Goal: Task Accomplishment & Management: Use online tool/utility

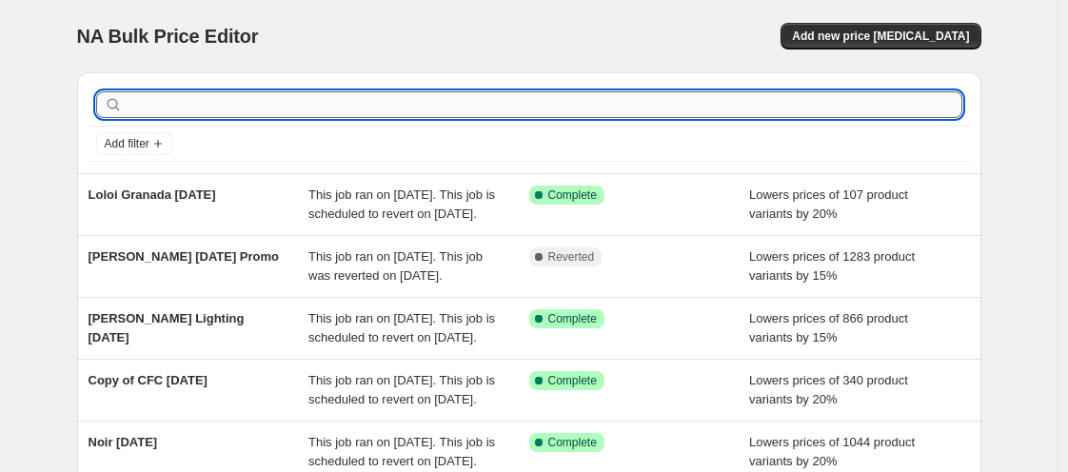
click at [824, 105] on input "text" at bounding box center [545, 104] width 836 height 27
type input "caracole"
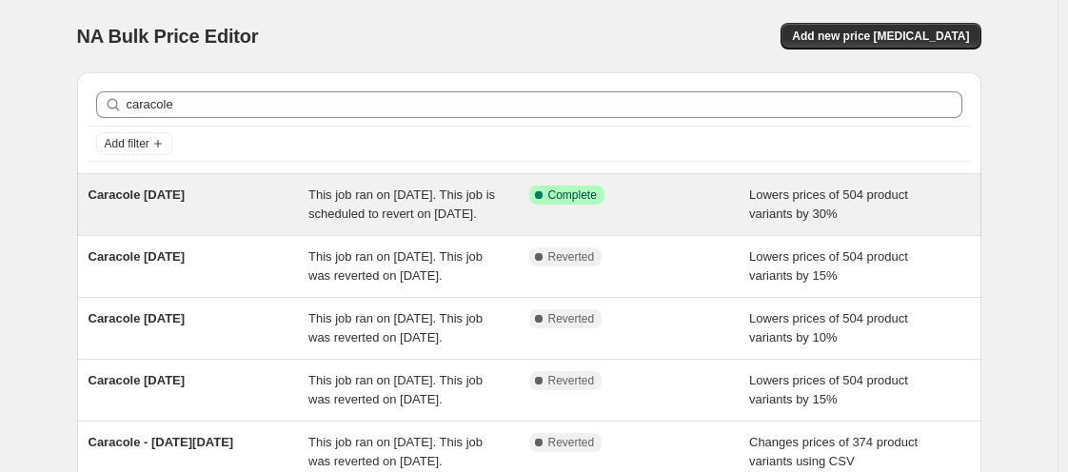
click at [392, 208] on span "This job ran on August 21, 2025. This job is scheduled to revert on September 5…" at bounding box center [401, 204] width 187 height 33
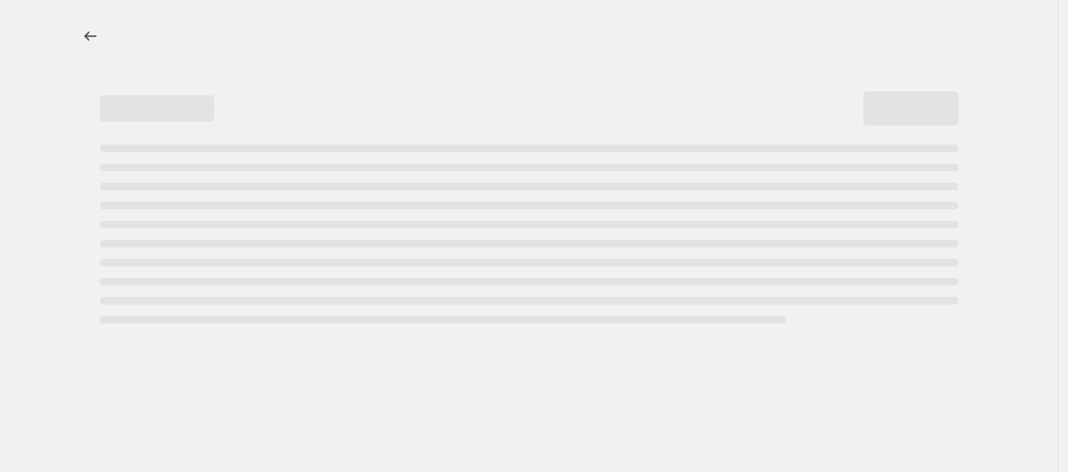
select select "percentage"
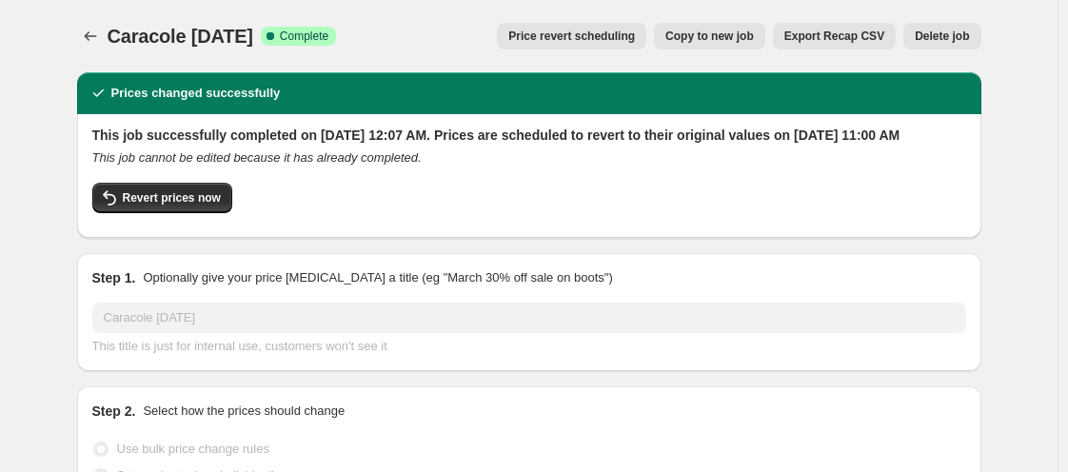
select select "vendor"
select select "tag"
click at [726, 34] on span "Copy to new job" at bounding box center [709, 36] width 89 height 15
select select "percentage"
select select "vendor"
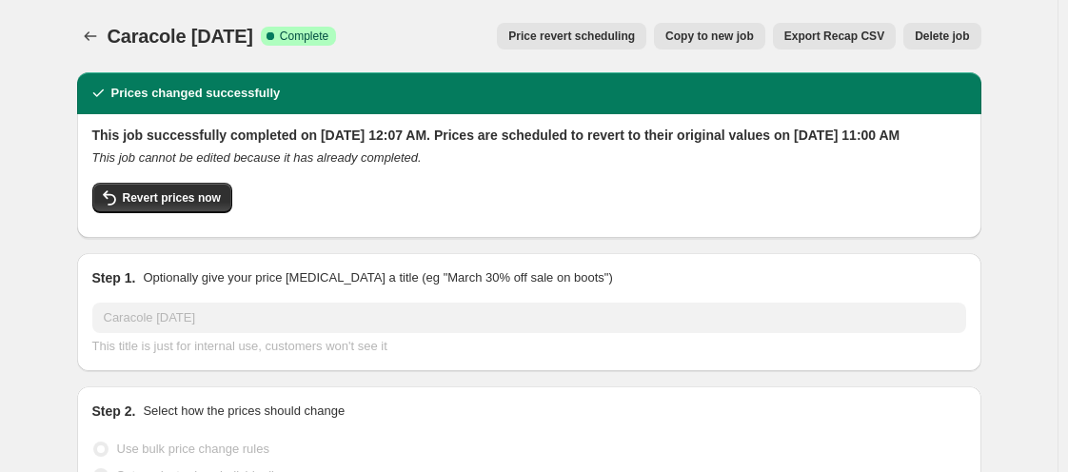
select select "tag"
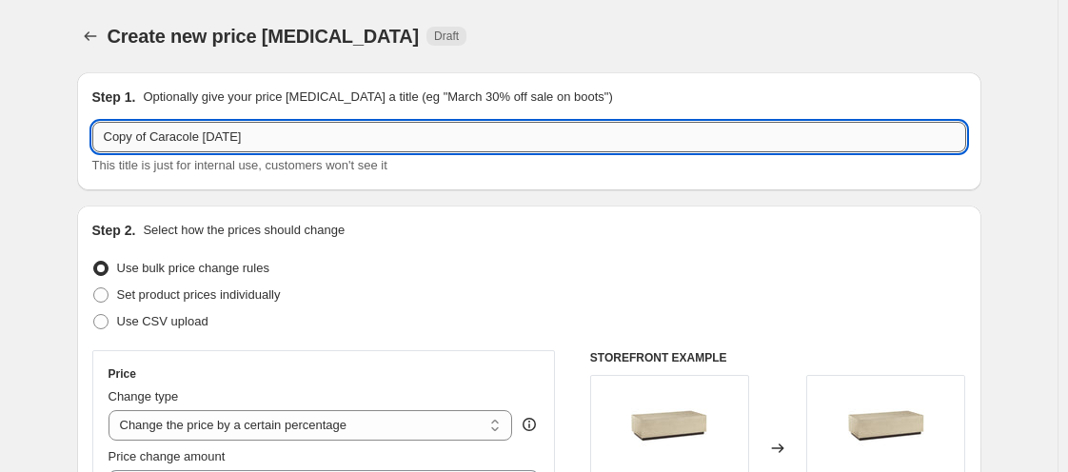
click at [150, 132] on input "Copy of Caracole Labor Day 2025" at bounding box center [529, 137] width 874 height 30
click at [257, 140] on input "Caracole Labor Day 2025" at bounding box center [529, 137] width 874 height 30
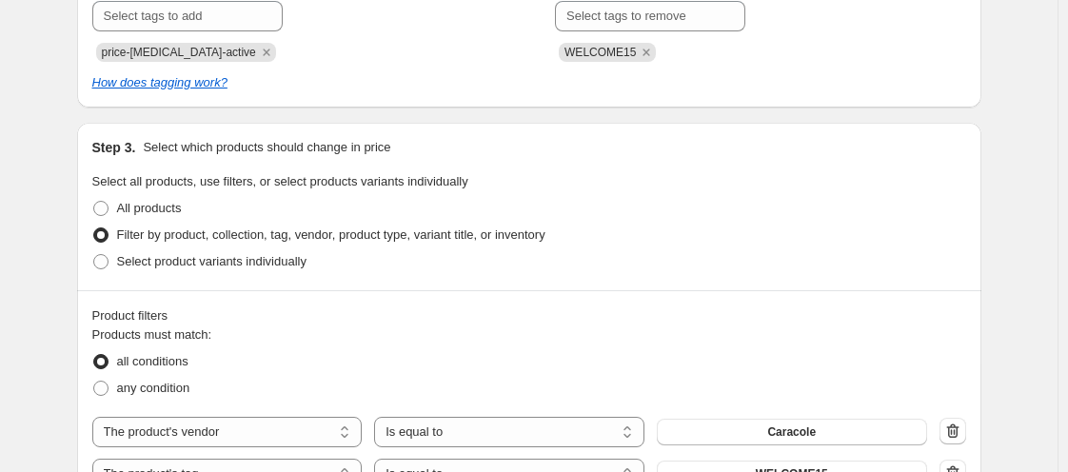
scroll to position [876, 0]
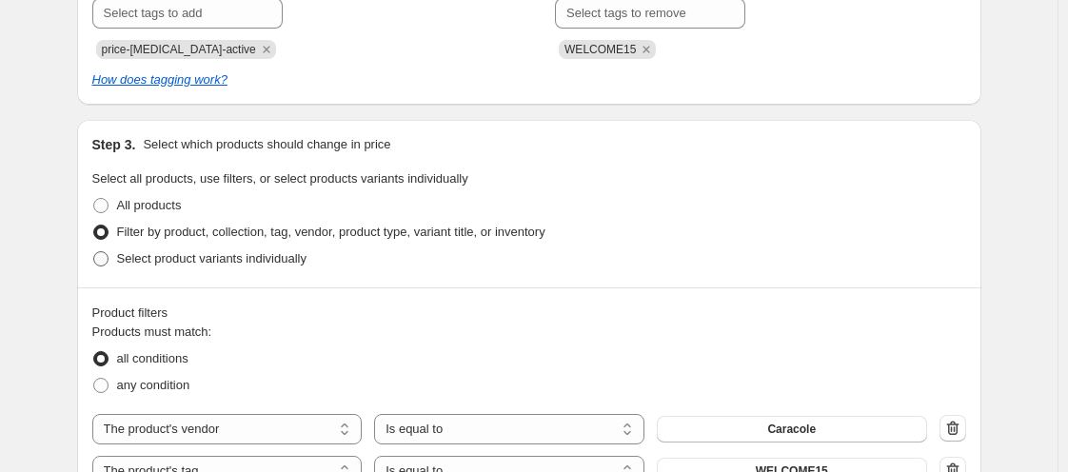
type input "Caracole [DATE] - New Additions"
click at [107, 257] on span at bounding box center [100, 258] width 15 height 15
click at [94, 252] on input "Select product variants individually" at bounding box center [93, 251] width 1 height 1
radio input "true"
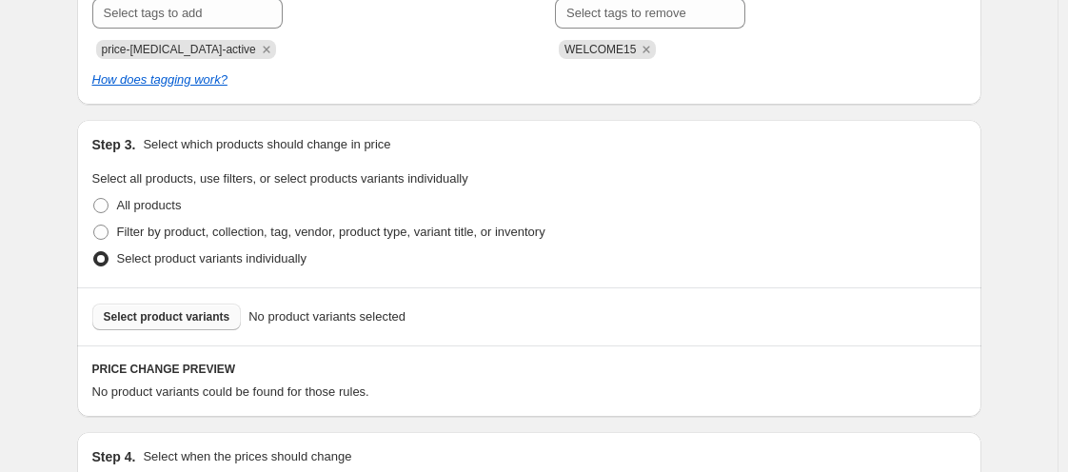
click at [154, 308] on button "Select product variants" at bounding box center [166, 317] width 149 height 27
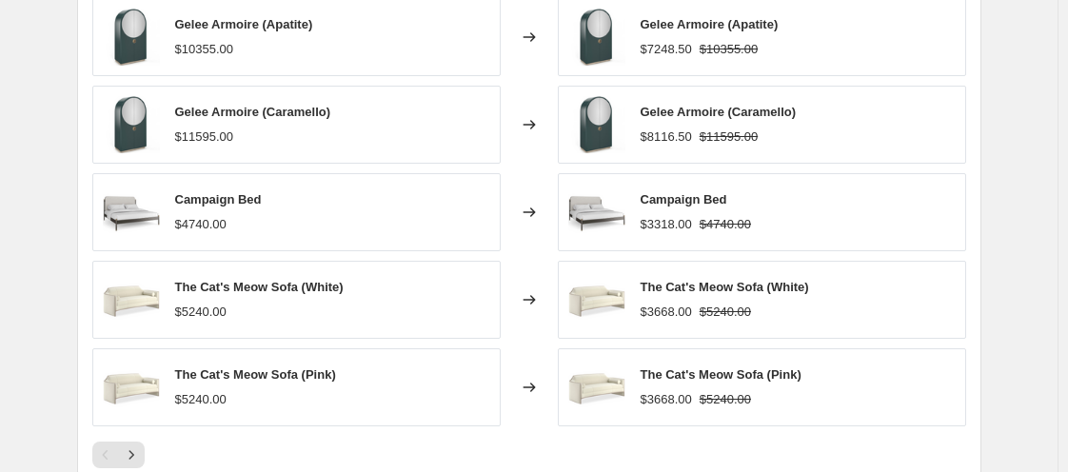
scroll to position [1592, 0]
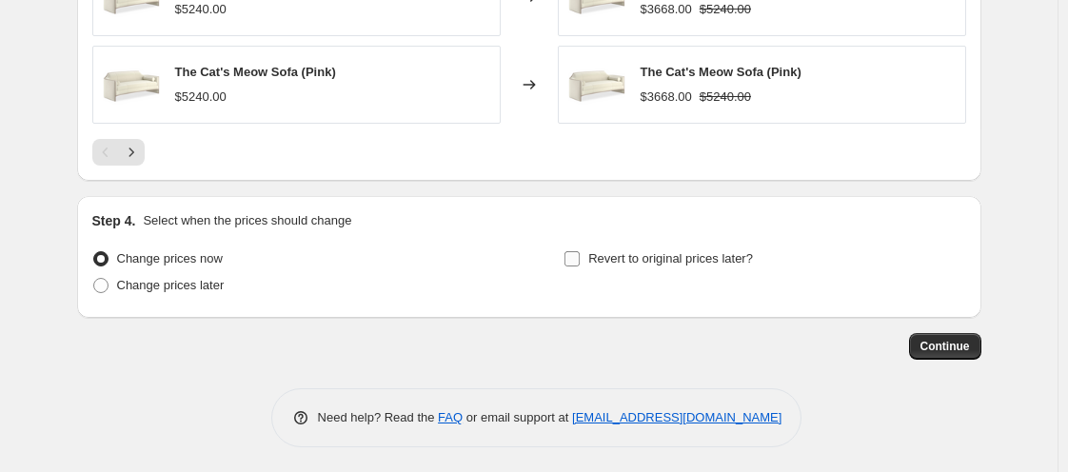
click at [575, 259] on input "Revert to original prices later?" at bounding box center [572, 258] width 15 height 15
checkbox input "true"
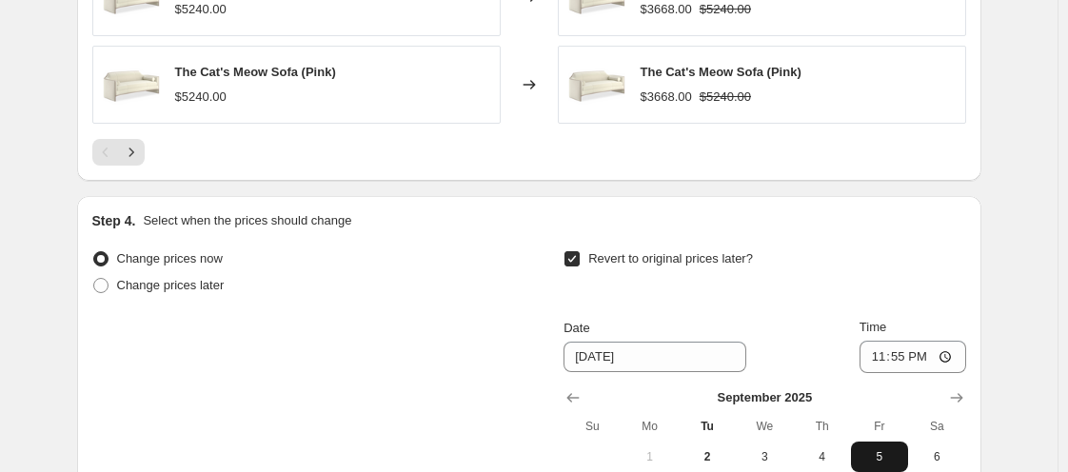
click at [864, 449] on span "5" at bounding box center [880, 456] width 42 height 15
type input "9/5/2025"
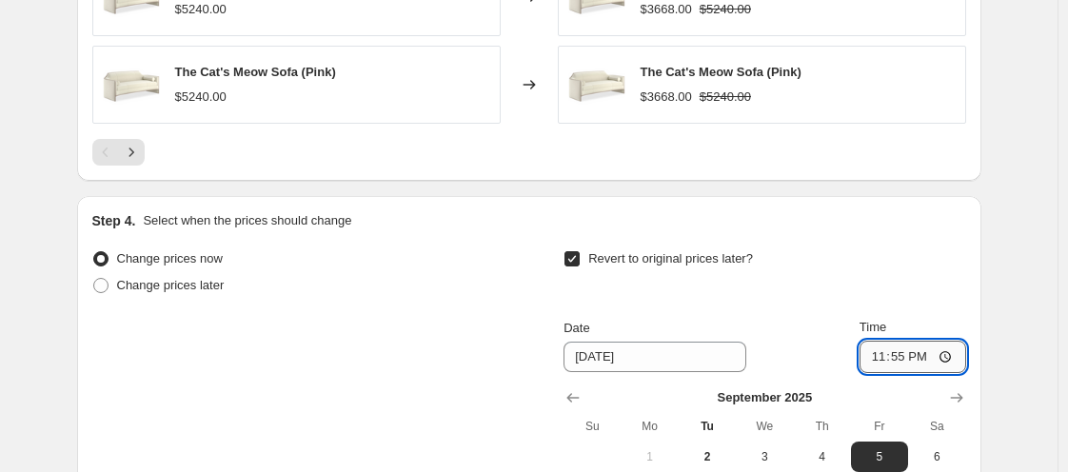
click at [880, 360] on input "23:55" at bounding box center [913, 357] width 107 height 32
type input "11:00"
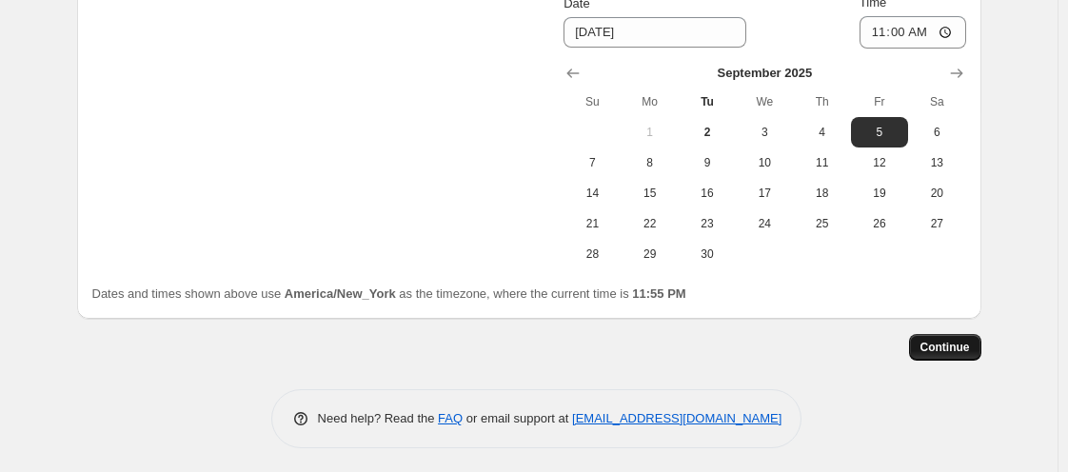
click at [938, 347] on span "Continue" at bounding box center [946, 347] width 50 height 15
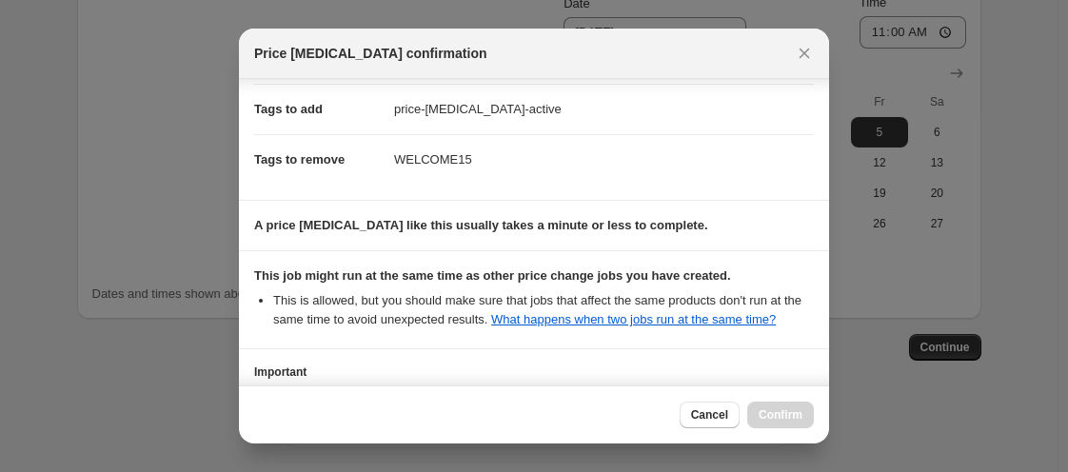
scroll to position [445, 0]
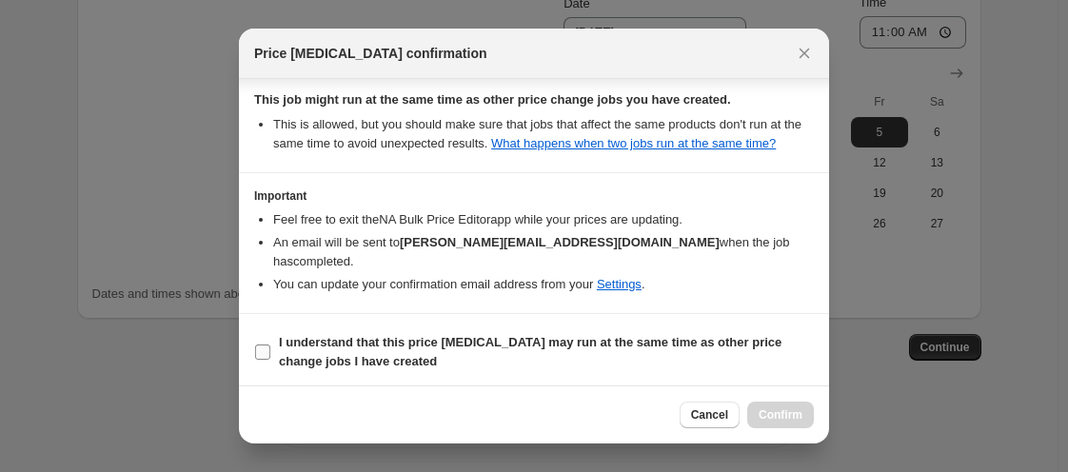
click at [265, 347] on input "I understand that this price change job may run at the same time as other price…" at bounding box center [262, 352] width 15 height 15
checkbox input "true"
click at [783, 417] on span "Confirm" at bounding box center [781, 414] width 44 height 15
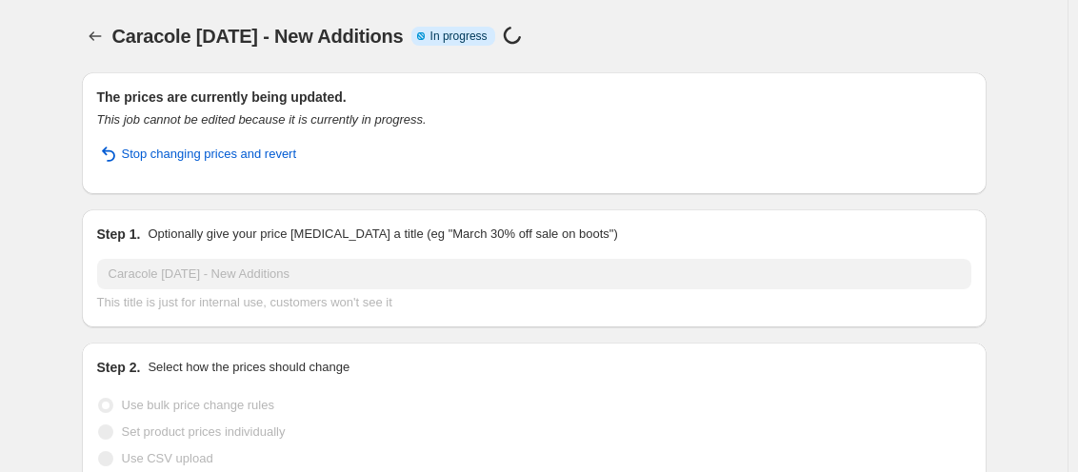
select select "percentage"
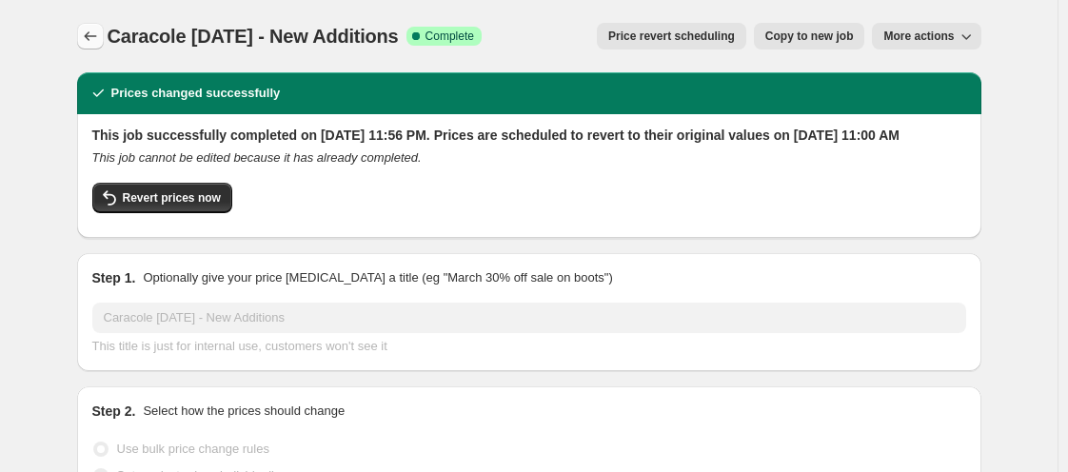
click at [100, 39] on icon "Price change jobs" at bounding box center [90, 36] width 19 height 19
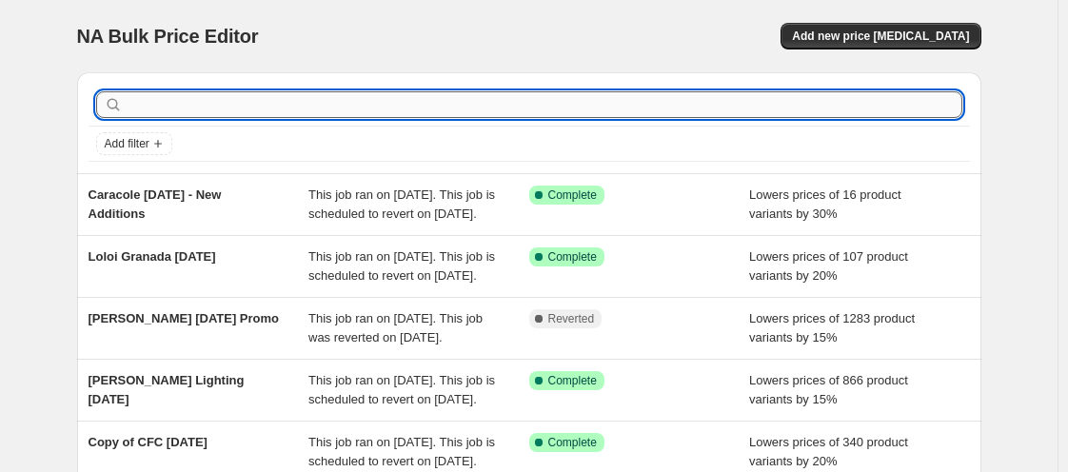
click at [376, 95] on input "text" at bounding box center [545, 104] width 836 height 27
type input "noir"
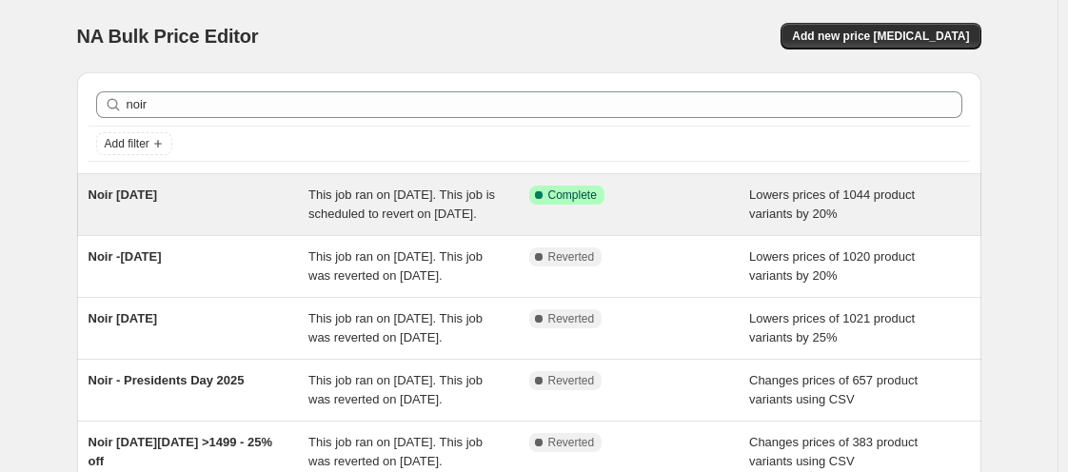
click at [221, 207] on div "Noir [DATE]" at bounding box center [199, 205] width 221 height 38
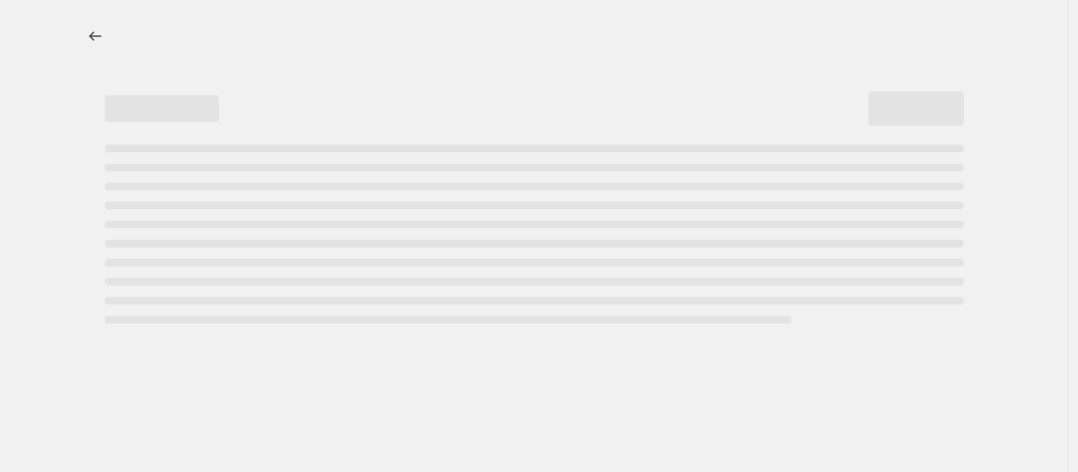
select select "percentage"
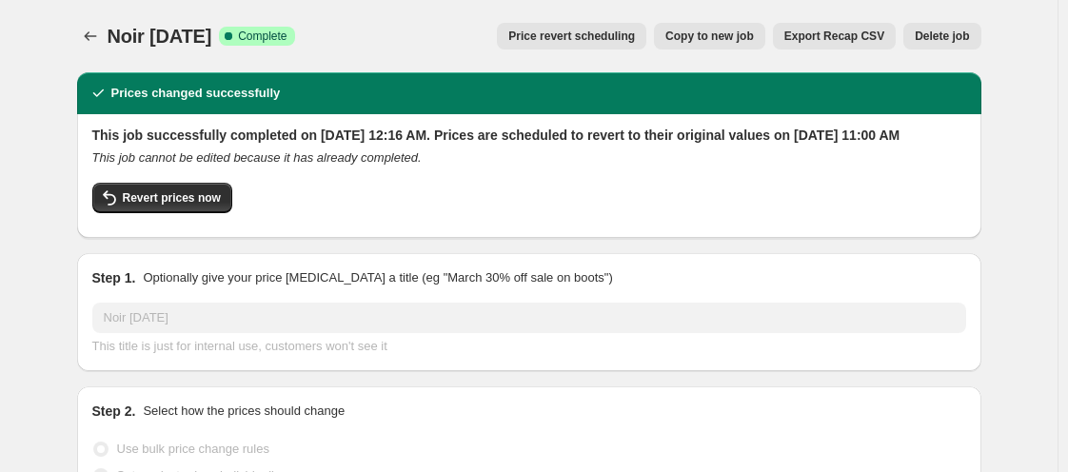
select select "vendor"
select select "tag"
click at [754, 37] on span "Copy to new job" at bounding box center [709, 36] width 89 height 15
select select "percentage"
select select "vendor"
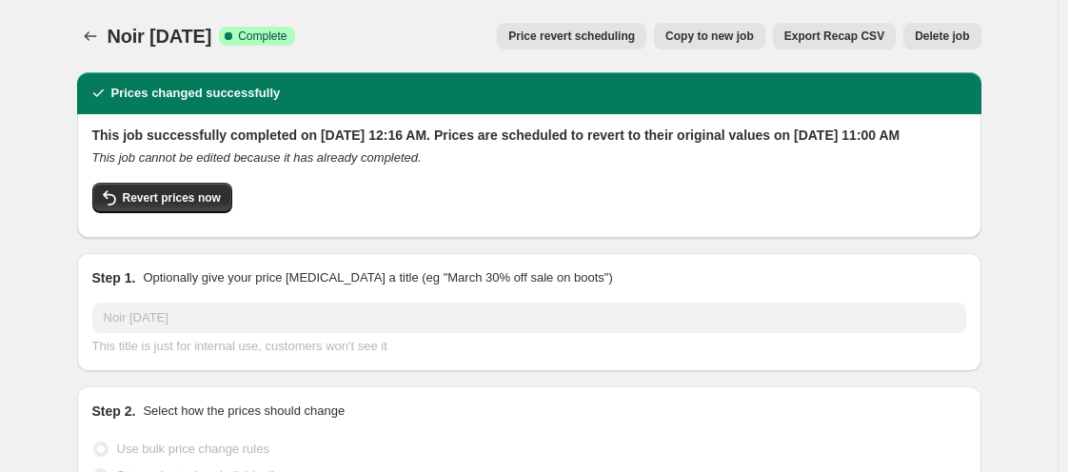
select select "tag"
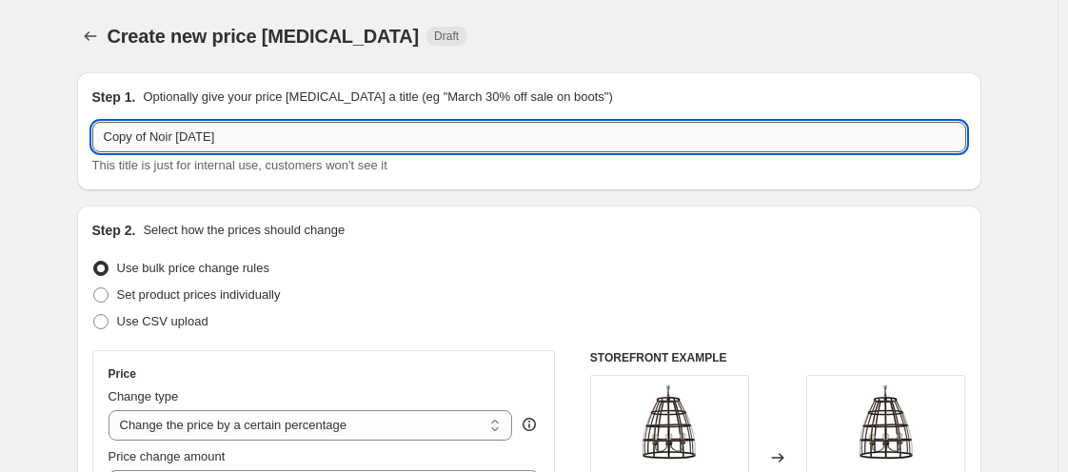
click at [152, 137] on input "Copy of Noir [DATE]" at bounding box center [529, 137] width 874 height 30
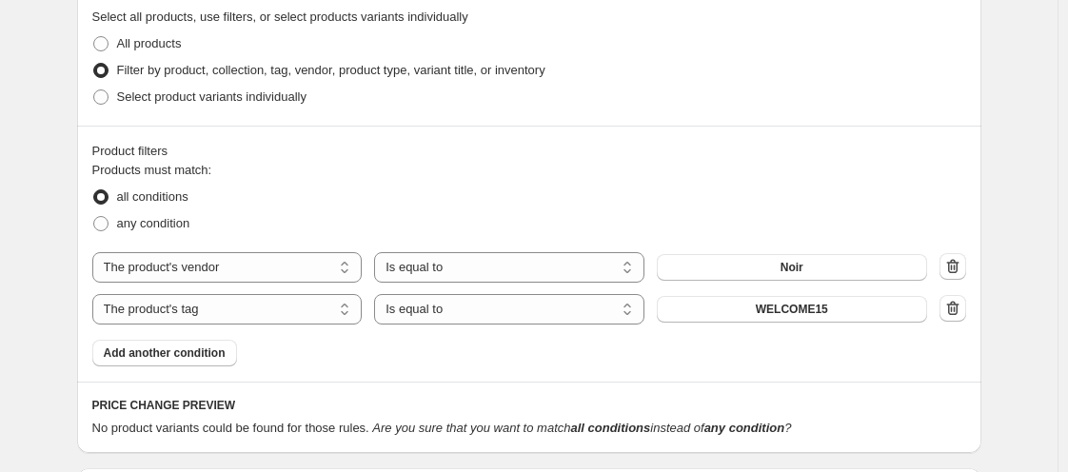
scroll to position [1066, 0]
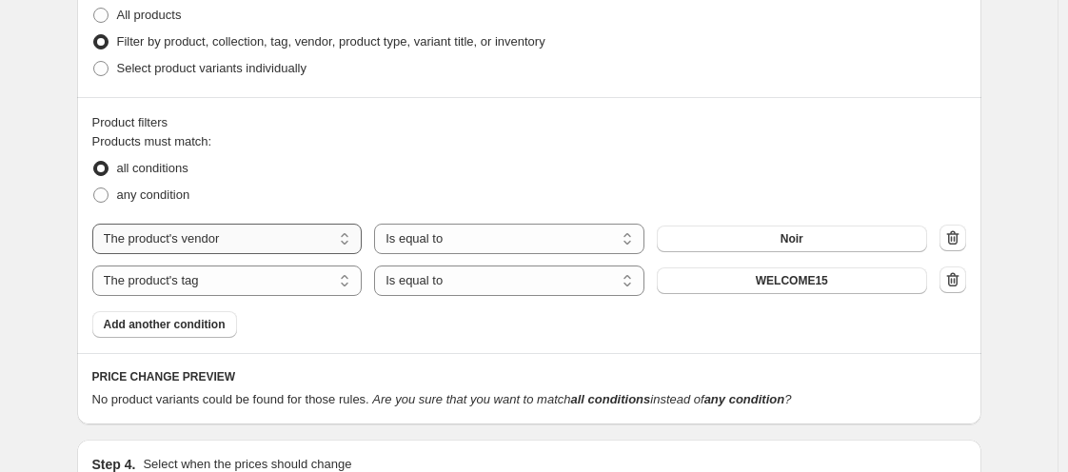
type input "Noir [DATE]"
click at [309, 251] on select "The product The product's collection The product's tag The product's vendor The…" at bounding box center [227, 239] width 270 height 30
select select "tag"
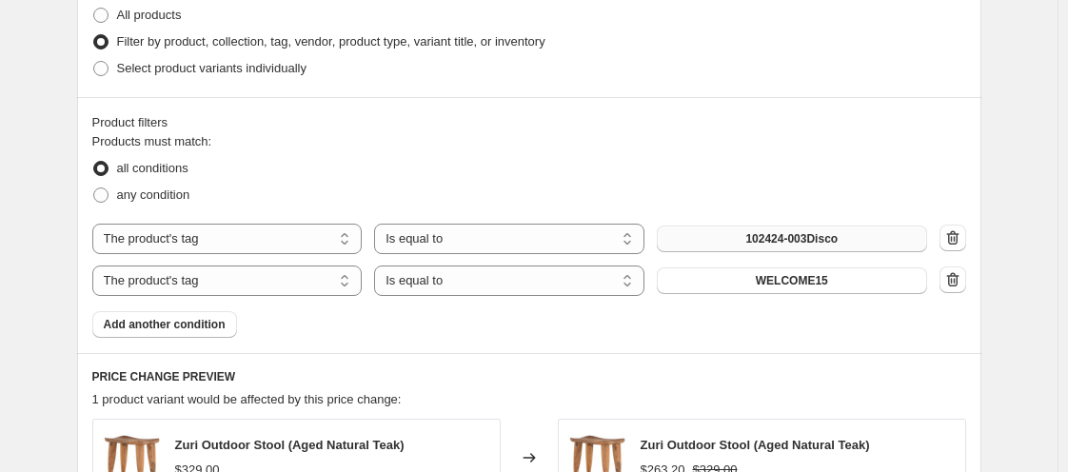
click at [754, 248] on button "102424-003Disco" at bounding box center [792, 239] width 270 height 27
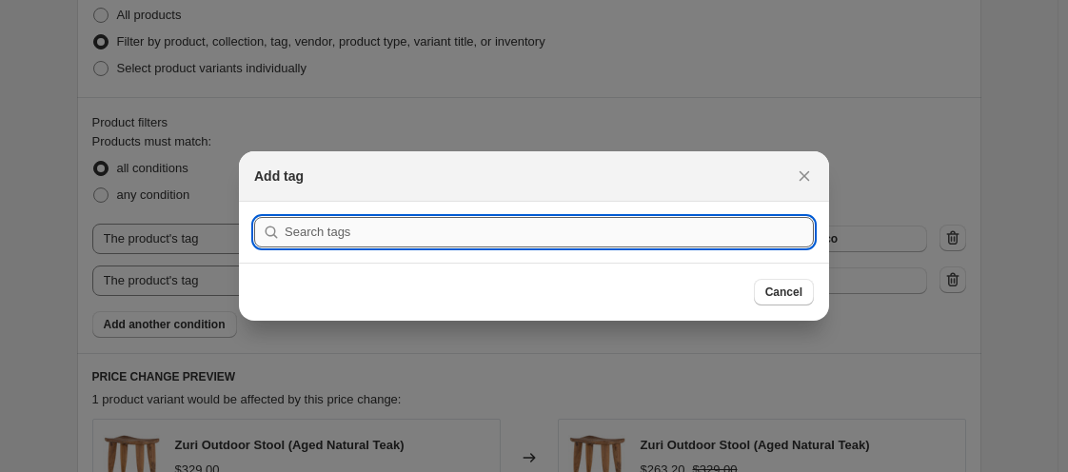
click at [549, 229] on input ":r4d:" at bounding box center [549, 232] width 529 height 30
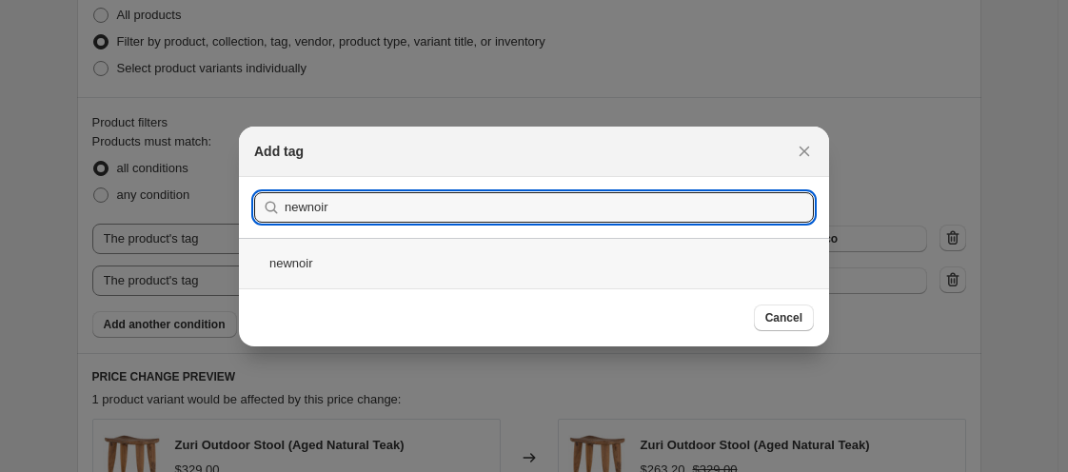
type input "newnoir"
click at [337, 250] on div "newnoir" at bounding box center [534, 263] width 590 height 50
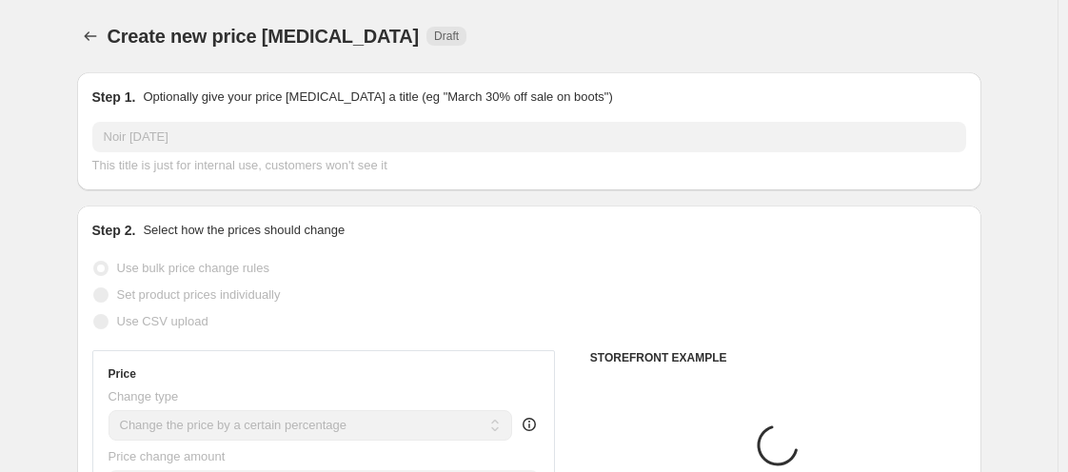
scroll to position [1066, 0]
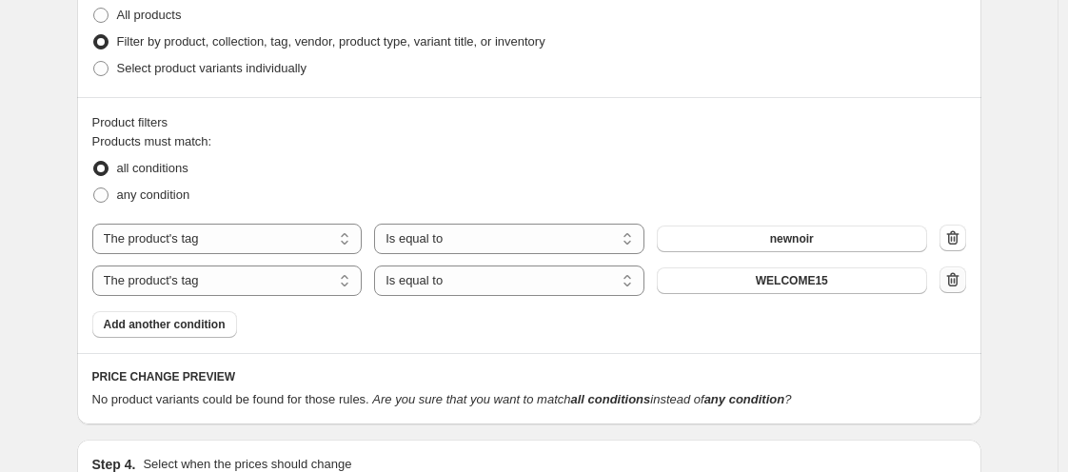
click at [957, 281] on icon "button" at bounding box center [952, 279] width 19 height 19
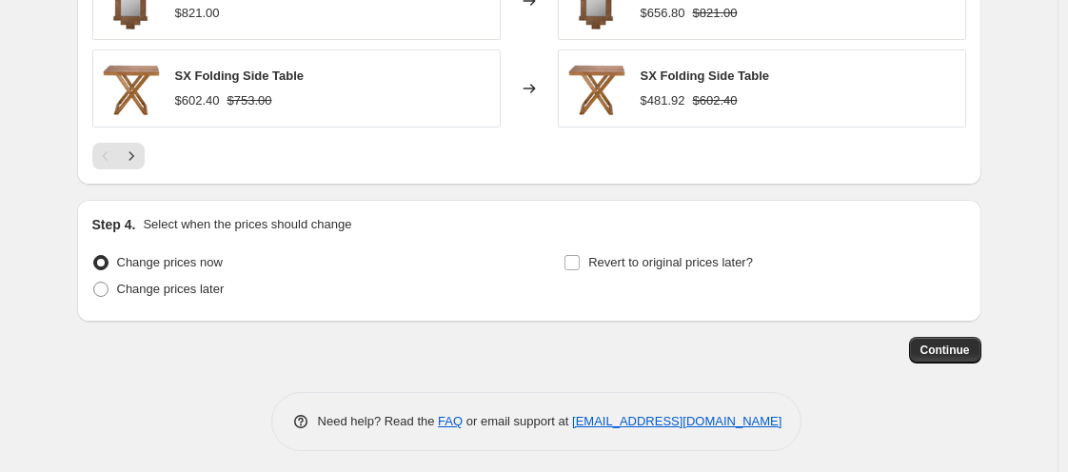
scroll to position [1747, 0]
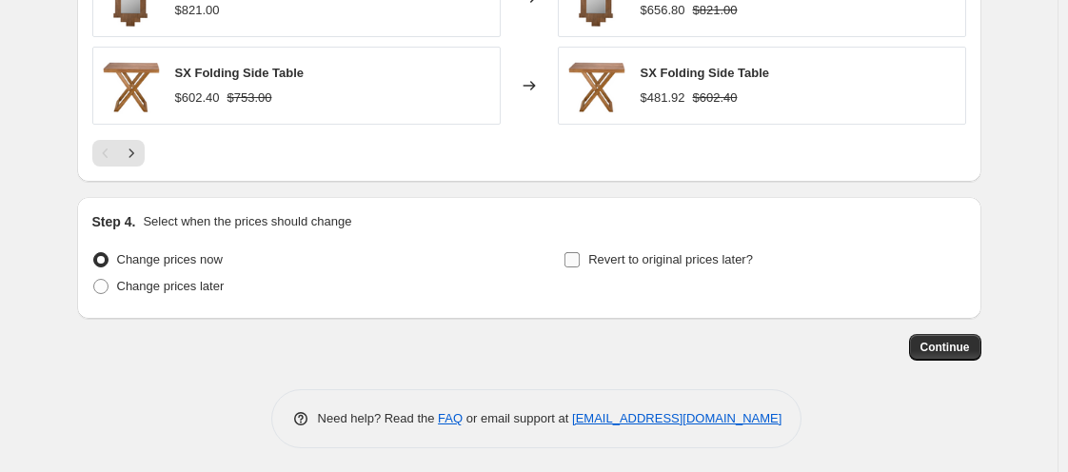
click at [577, 254] on input "Revert to original prices later?" at bounding box center [572, 259] width 15 height 15
checkbox input "true"
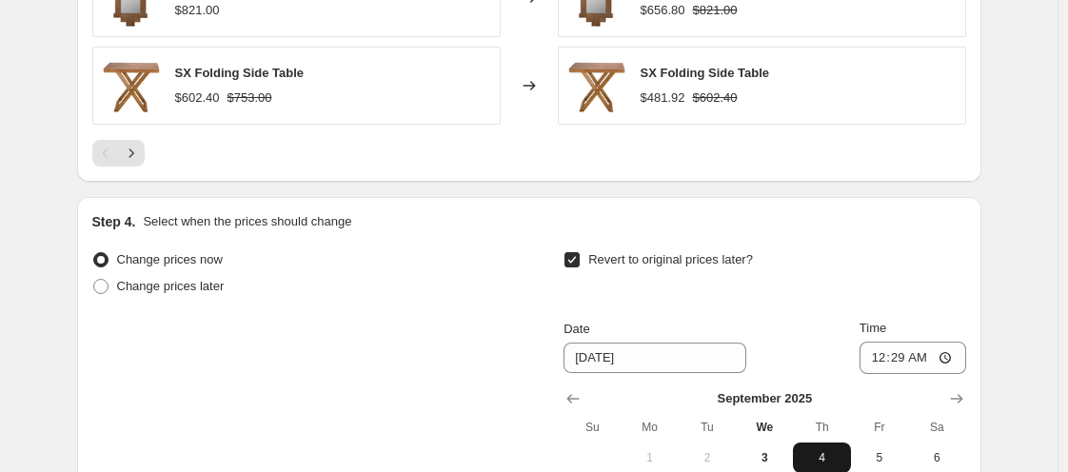
click at [827, 450] on span "4" at bounding box center [822, 457] width 42 height 15
type input "[DATE]"
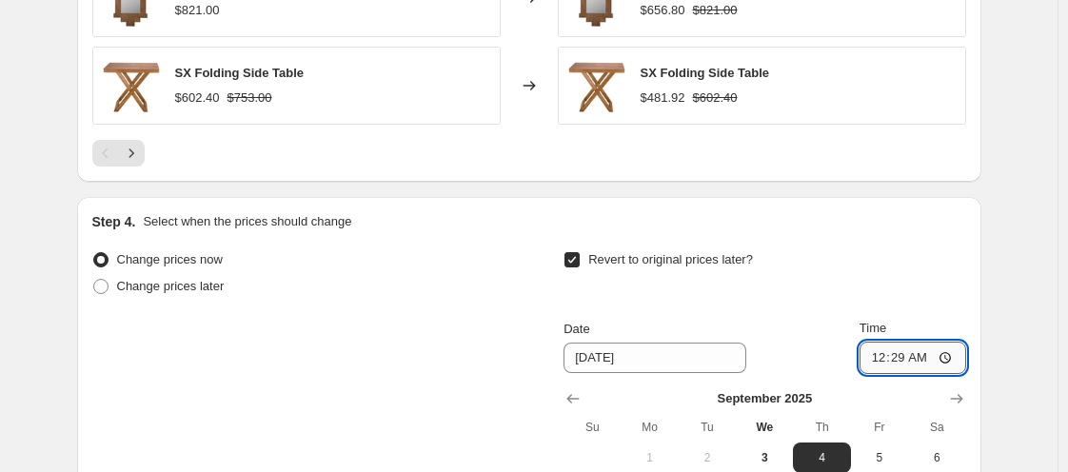
click at [878, 356] on input "00:29" at bounding box center [913, 358] width 107 height 32
type input "11:00"
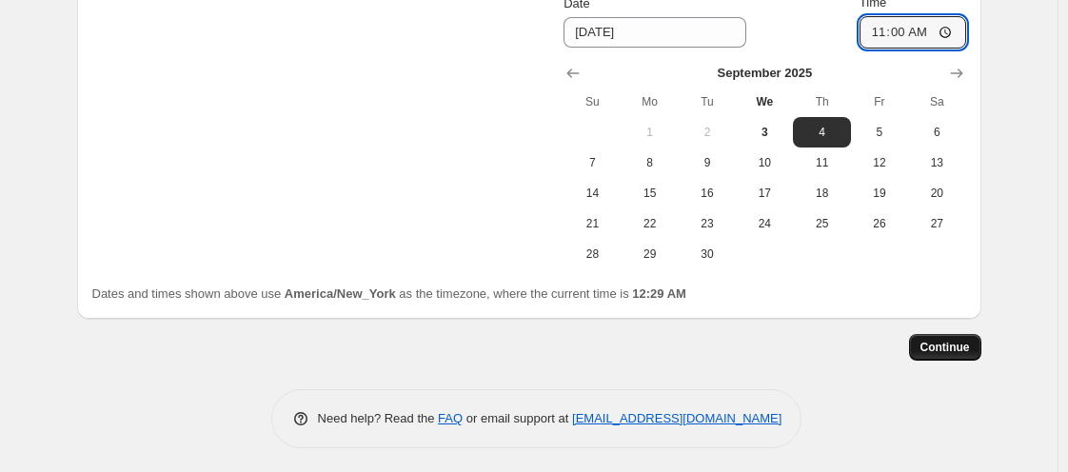
click at [946, 347] on span "Continue" at bounding box center [946, 347] width 50 height 15
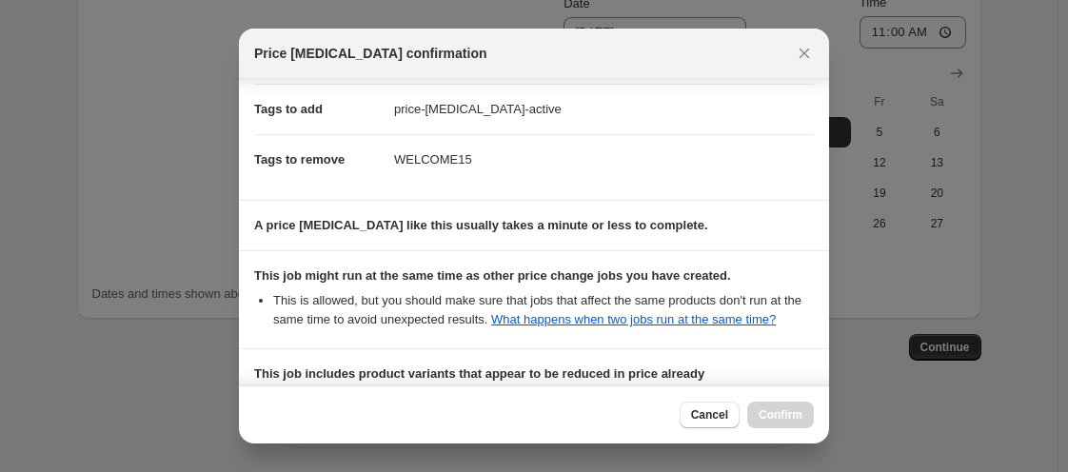
scroll to position [537, 0]
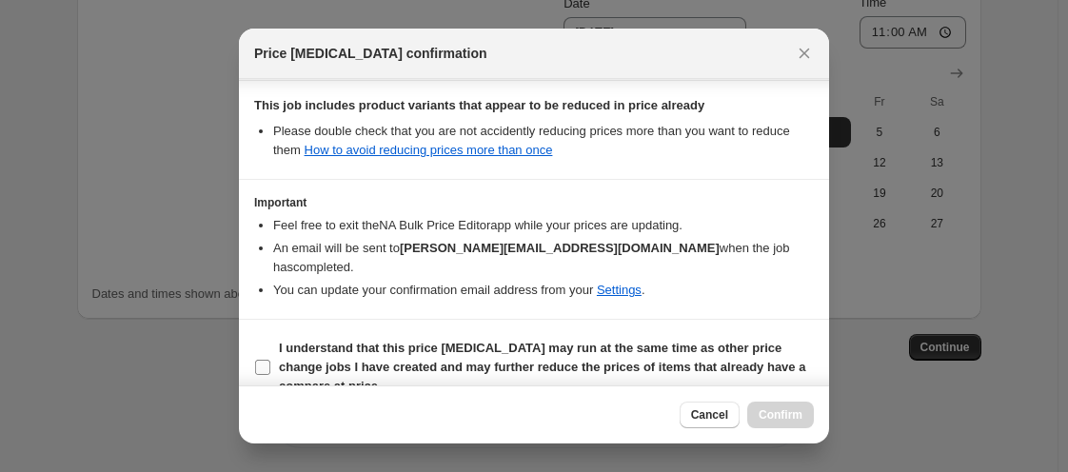
click at [261, 365] on input "I understand that this price [MEDICAL_DATA] may run at the same time as other p…" at bounding box center [262, 367] width 15 height 15
checkbox input "true"
click at [770, 415] on span "Confirm" at bounding box center [781, 414] width 44 height 15
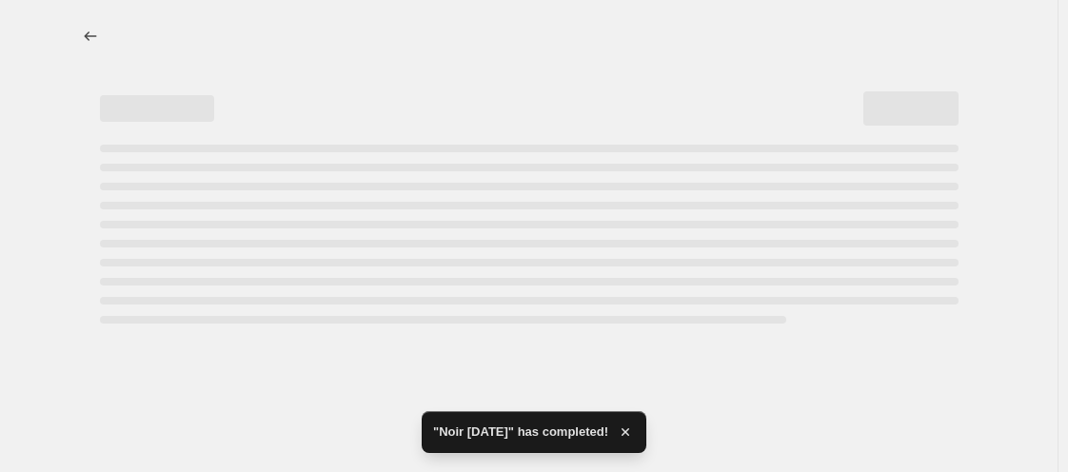
select select "percentage"
select select "tag"
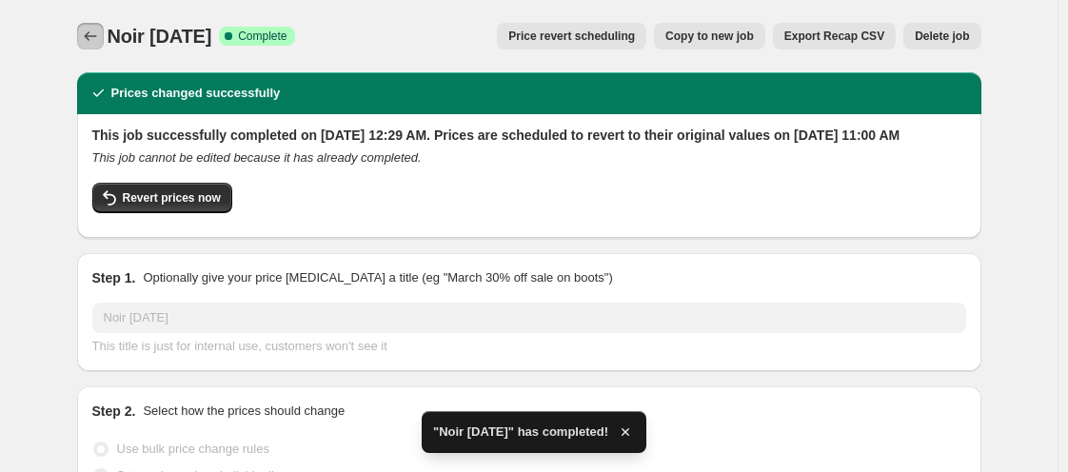
click at [100, 30] on icon "Price change jobs" at bounding box center [90, 36] width 19 height 19
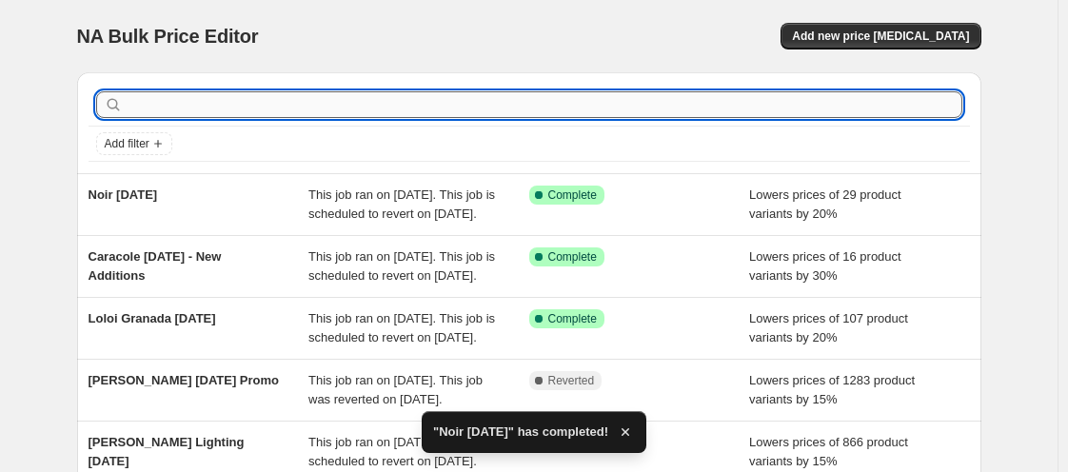
click at [175, 101] on input "text" at bounding box center [545, 104] width 836 height 27
type input "noir"
